Goal: Transaction & Acquisition: Book appointment/travel/reservation

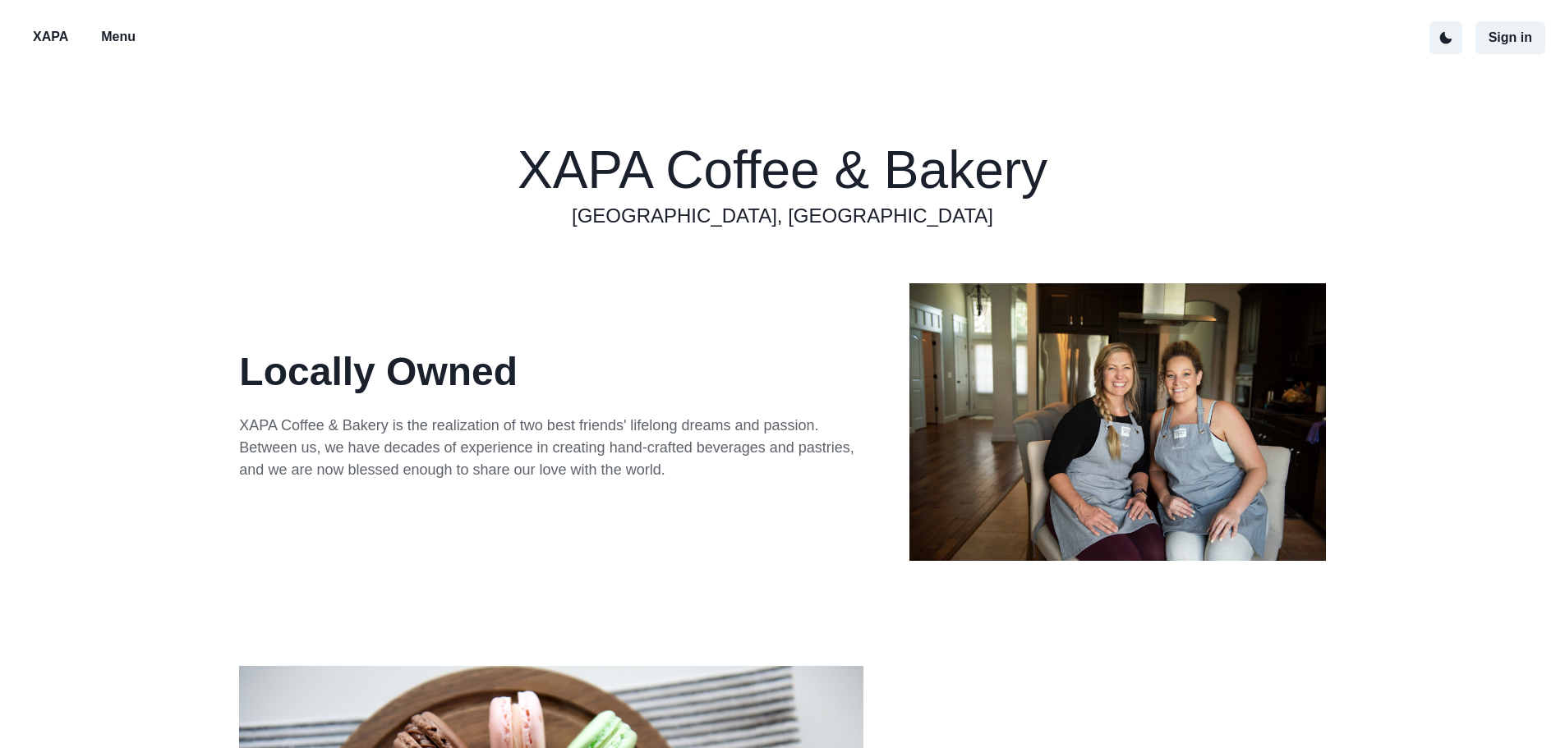
click at [127, 39] on p "Menu" at bounding box center [118, 37] width 35 height 20
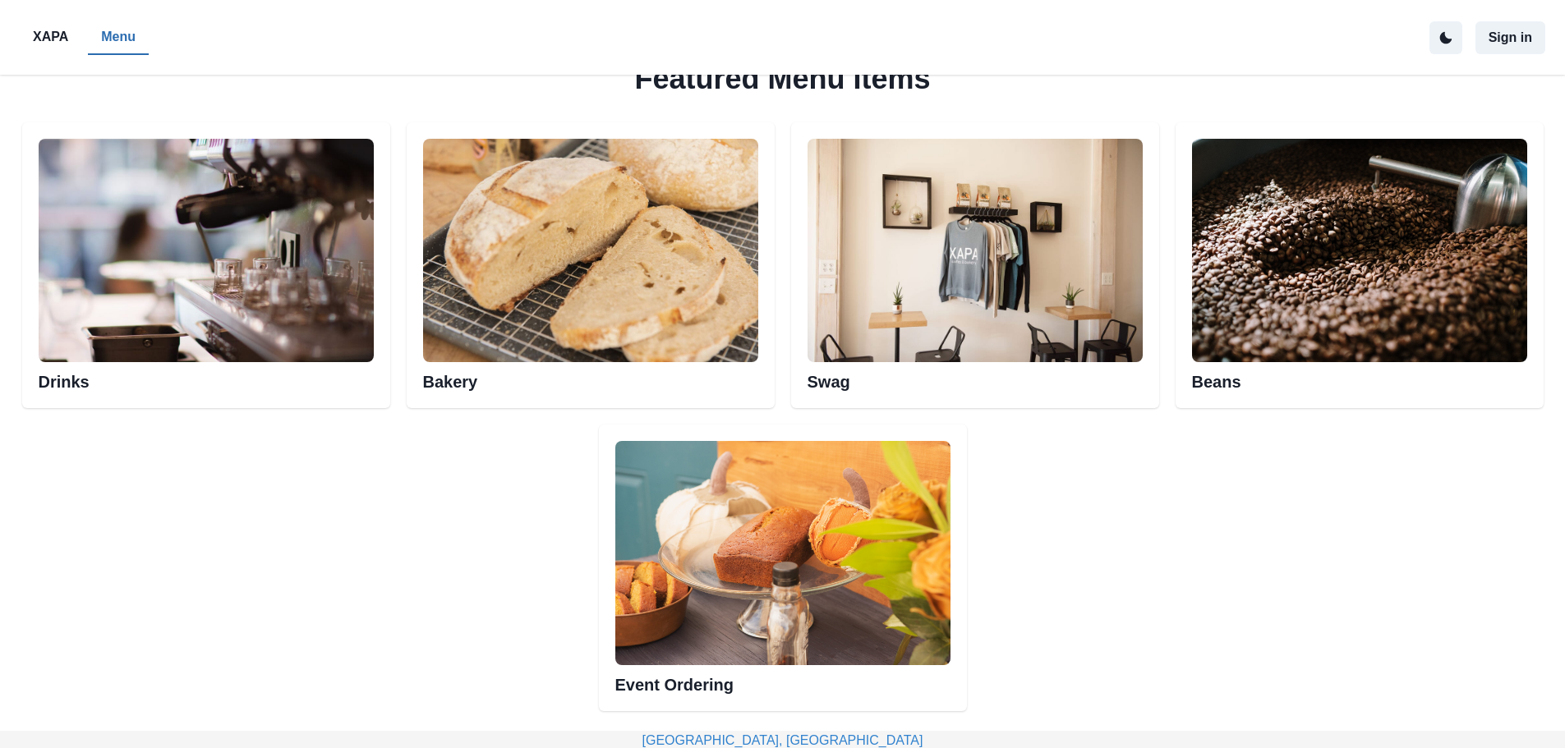
scroll to position [904, 0]
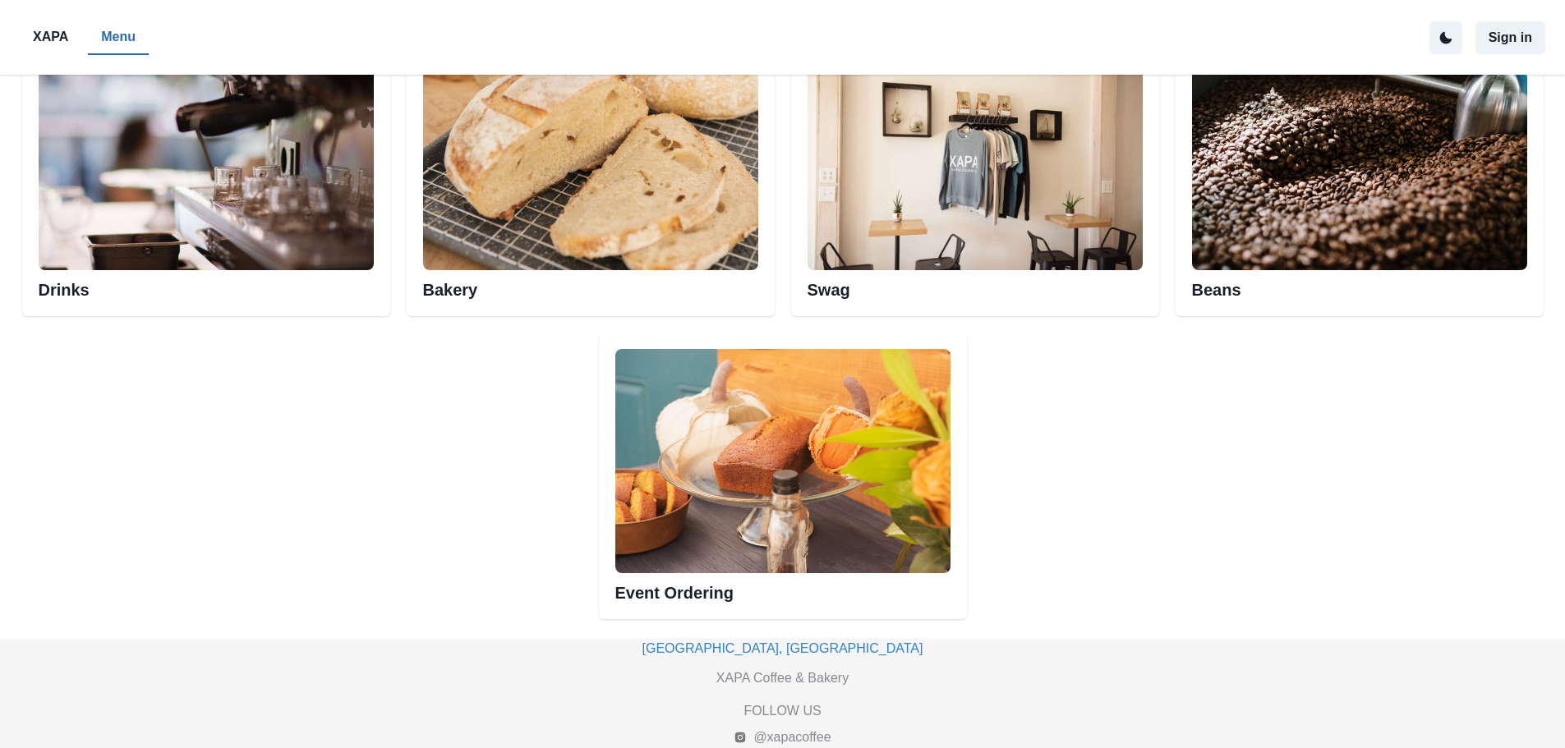
click at [208, 167] on img at bounding box center [206, 158] width 335 height 223
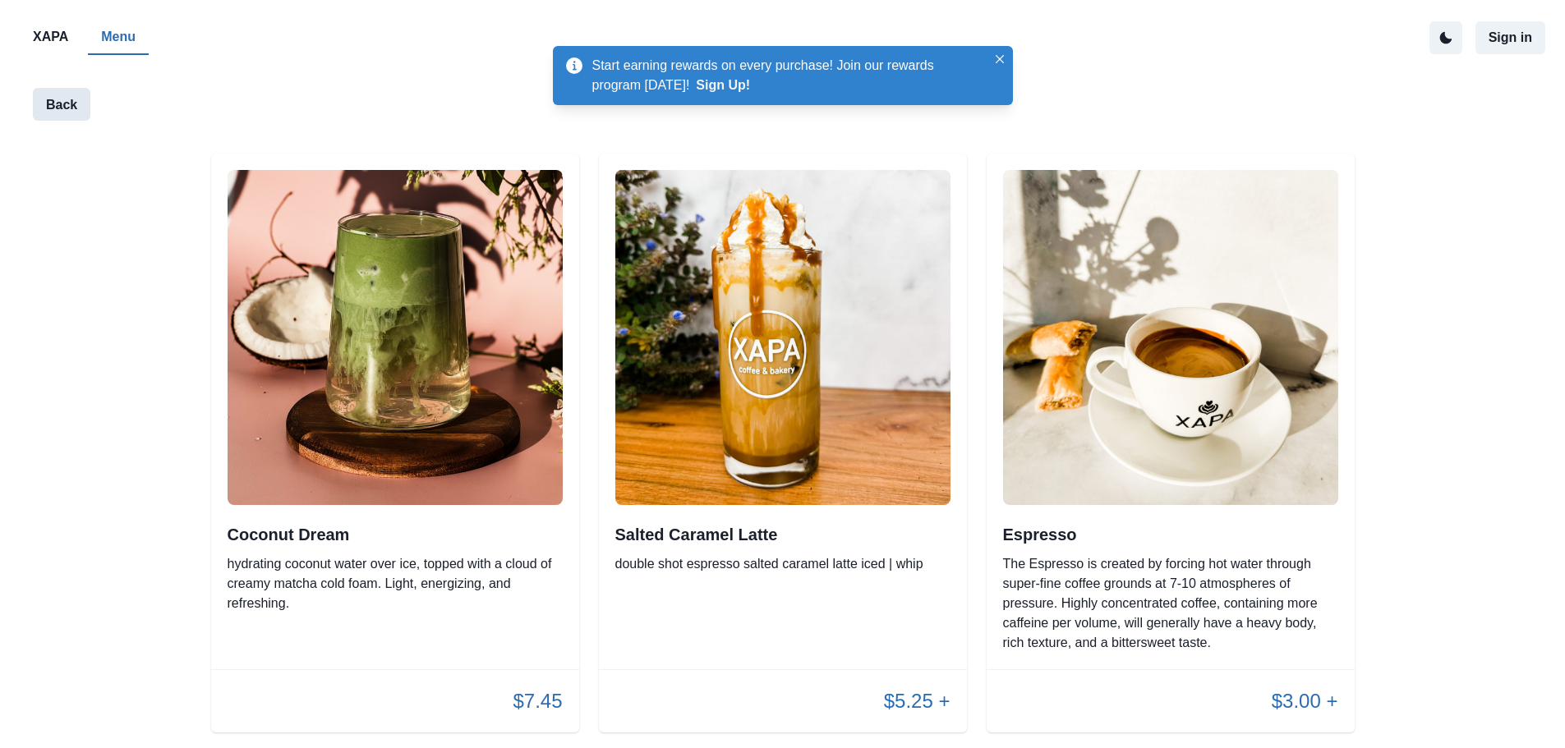
click at [66, 108] on button "Back" at bounding box center [62, 104] width 58 height 33
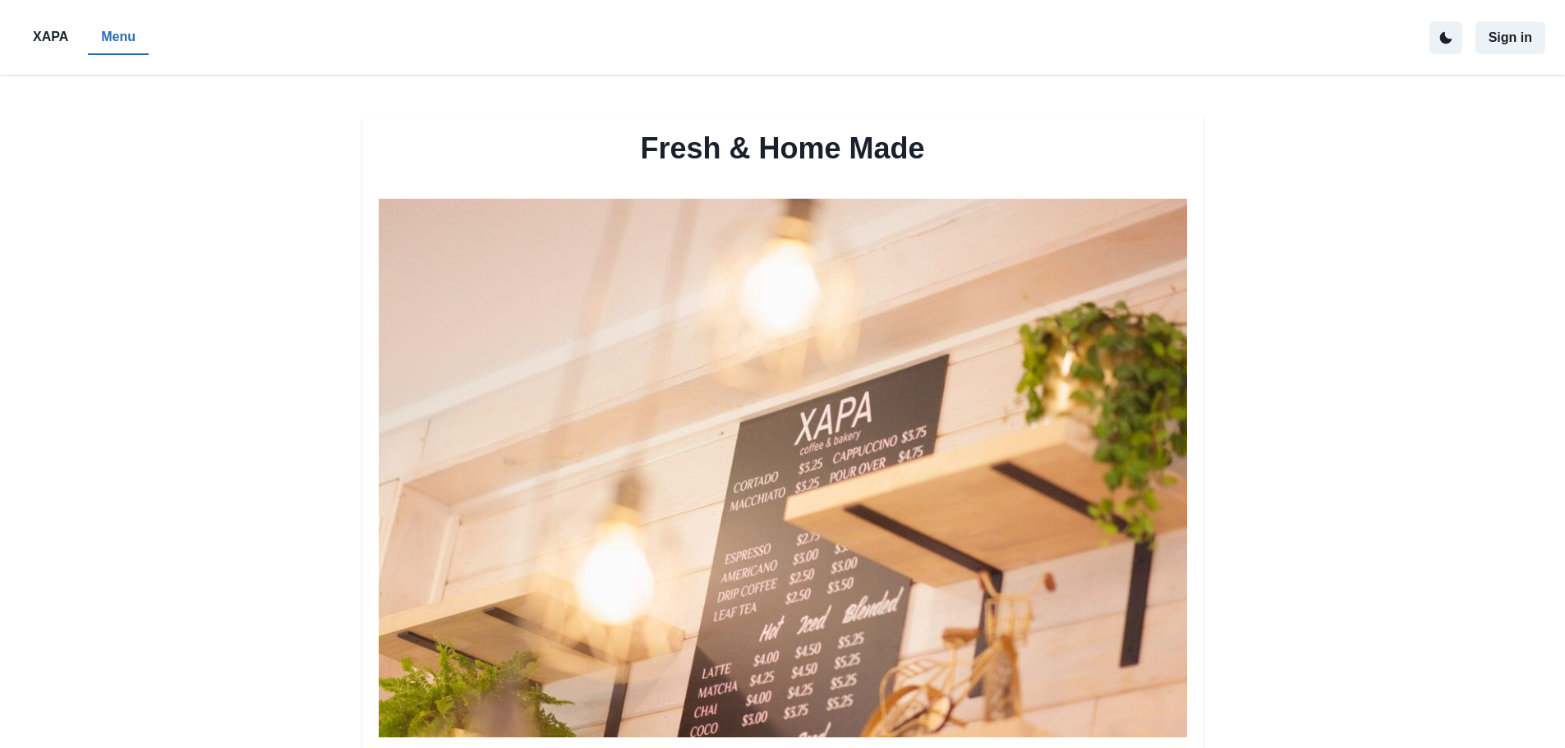
scroll to position [646, 0]
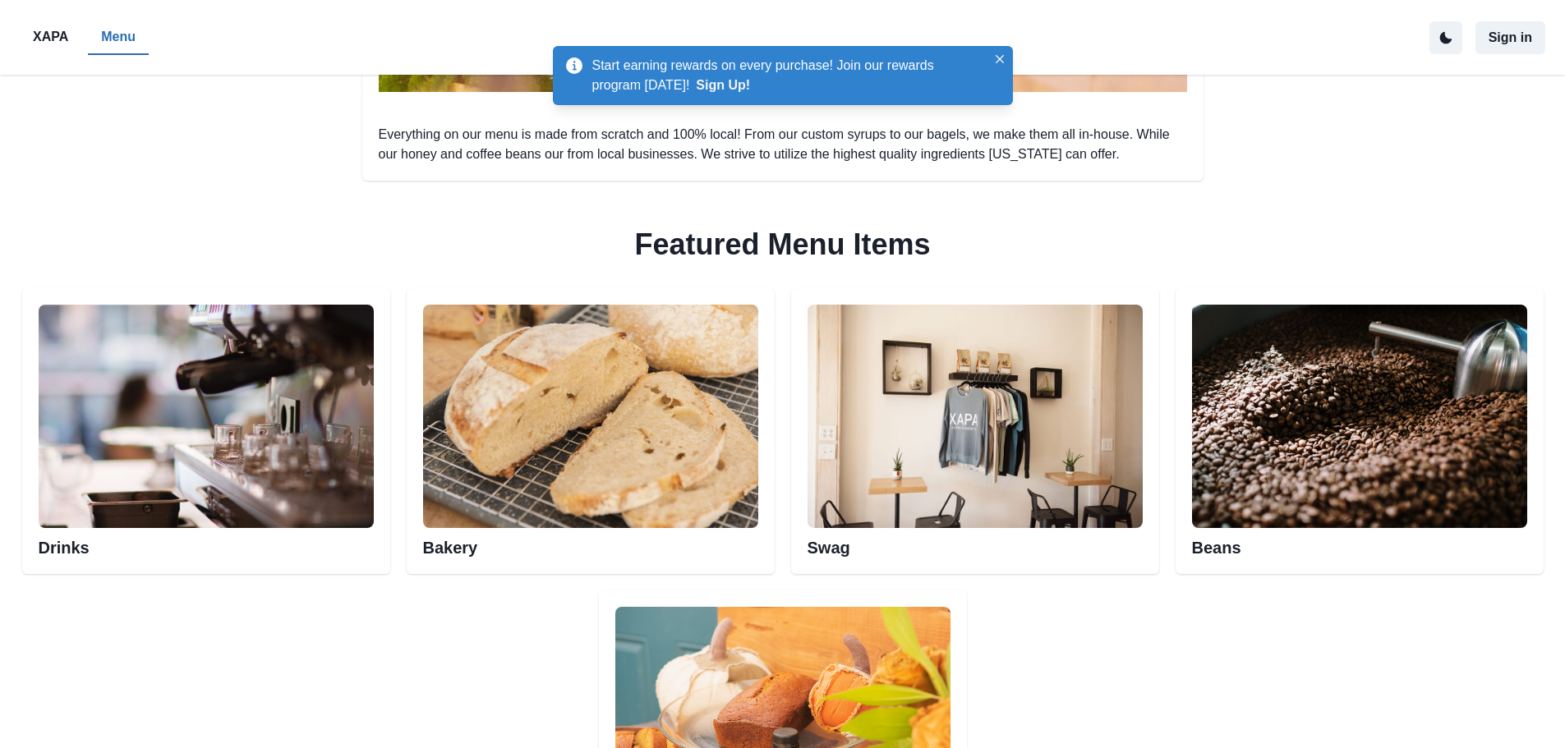
click at [676, 443] on img at bounding box center [590, 416] width 335 height 223
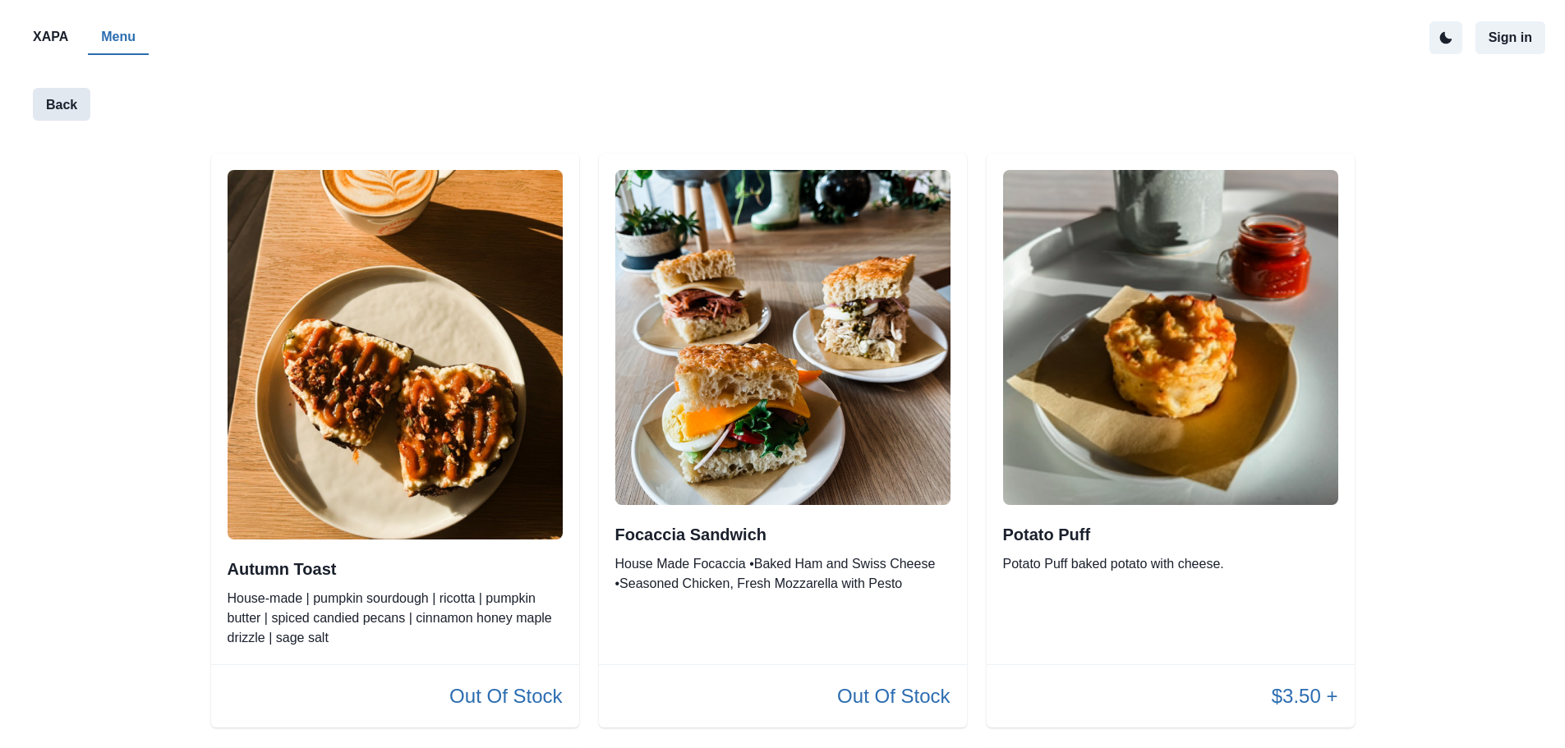
click at [44, 106] on button "Back" at bounding box center [62, 104] width 58 height 33
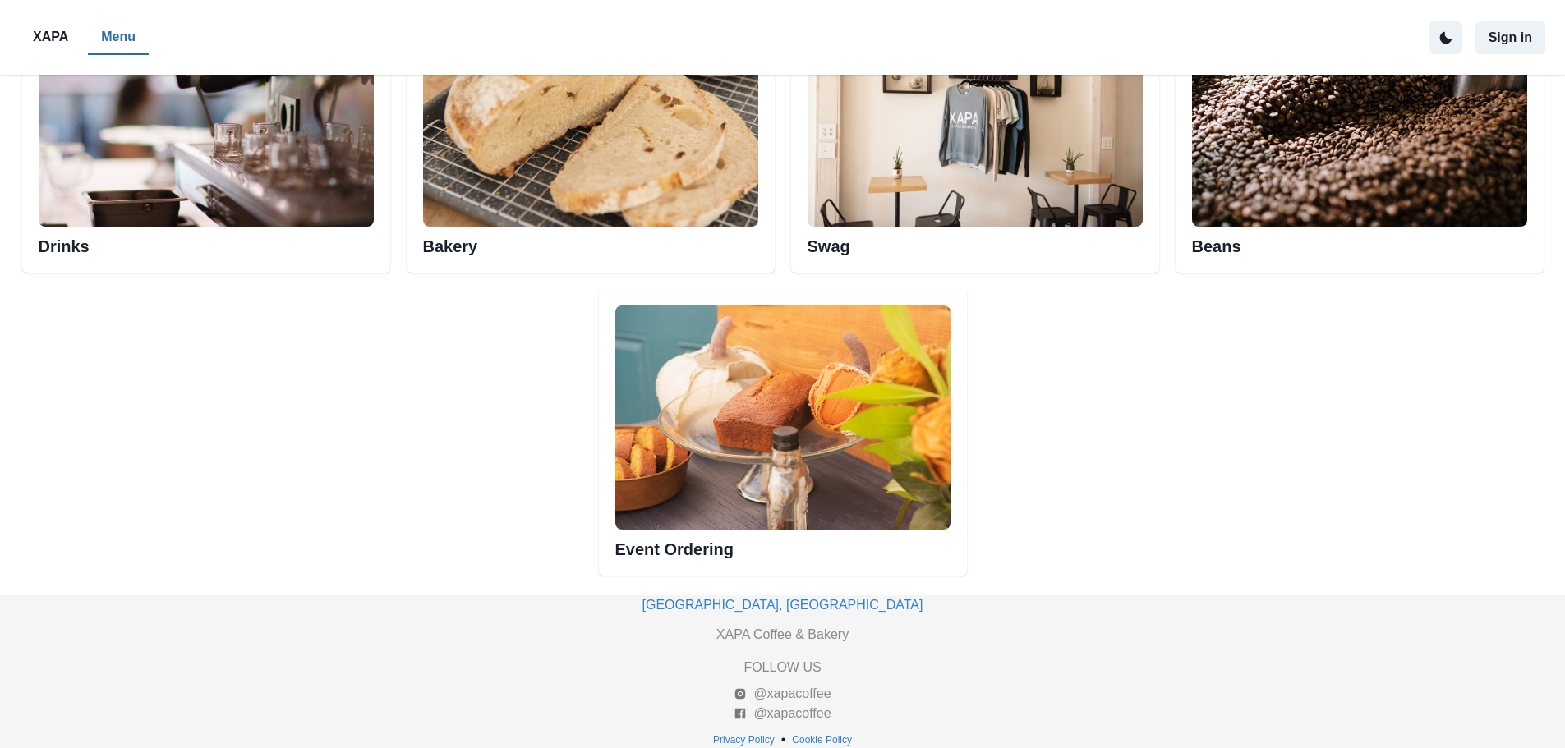
scroll to position [949, 0]
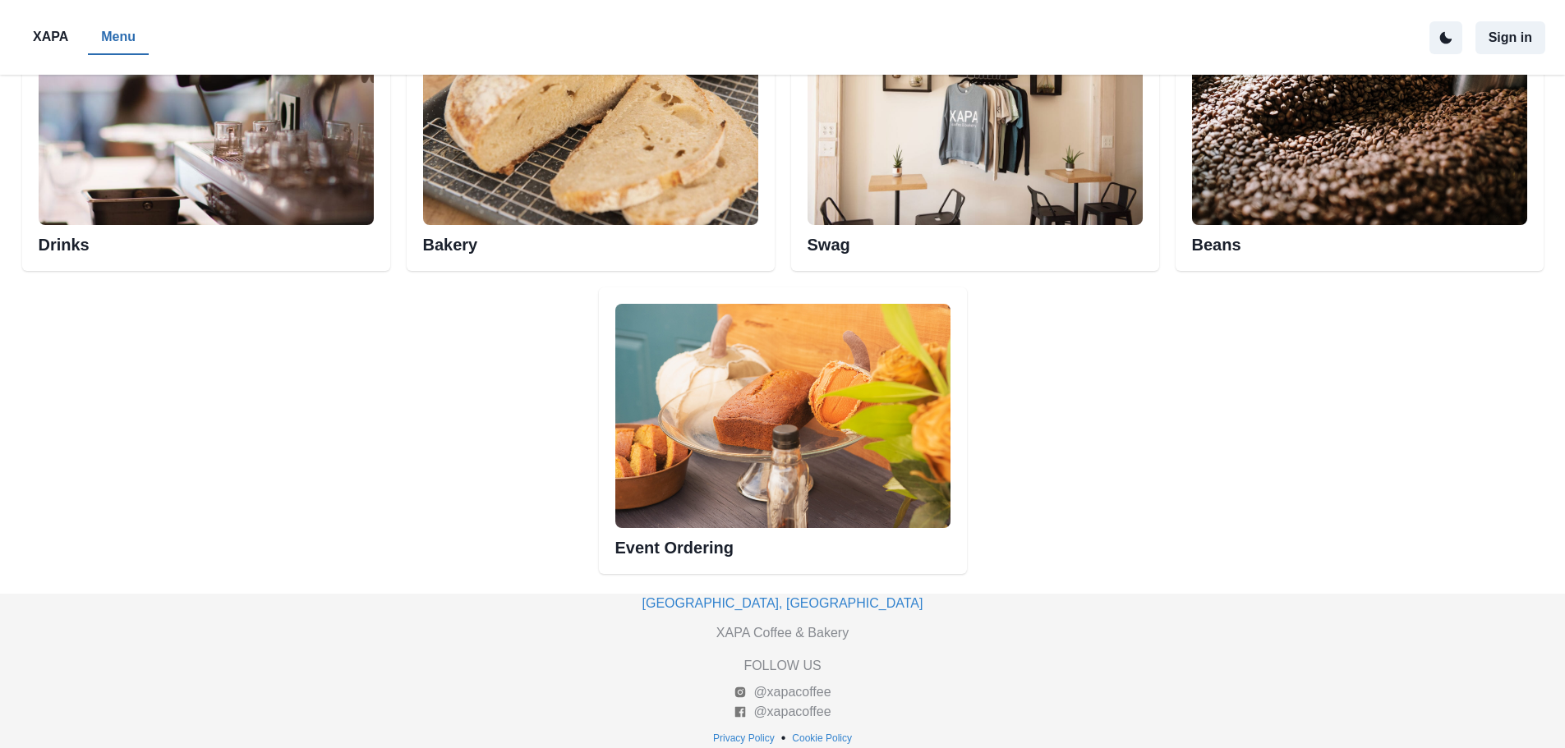
click at [742, 439] on img at bounding box center [782, 415] width 335 height 223
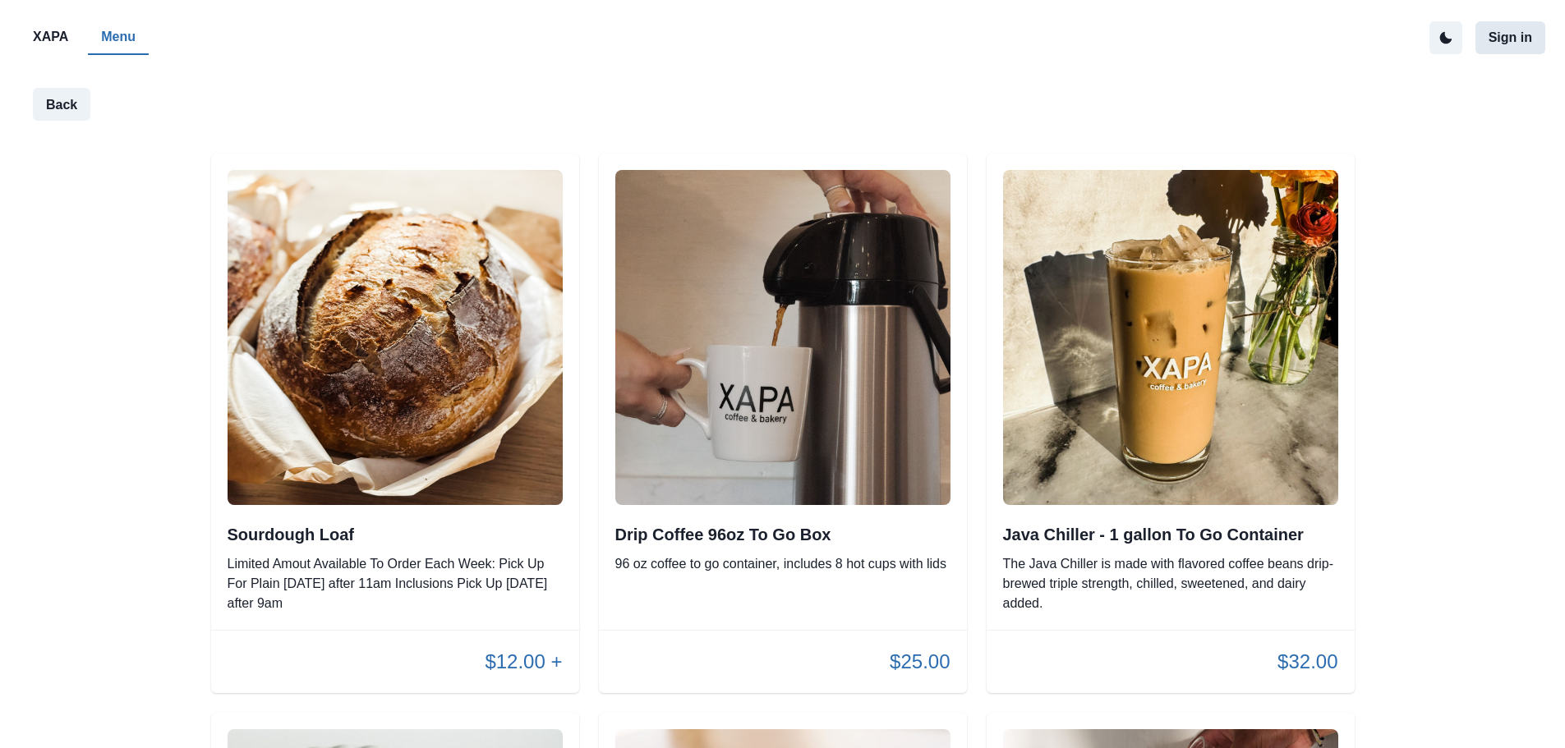
click at [1513, 29] on button "Sign in" at bounding box center [1510, 37] width 70 height 33
